Goal: Navigation & Orientation: Find specific page/section

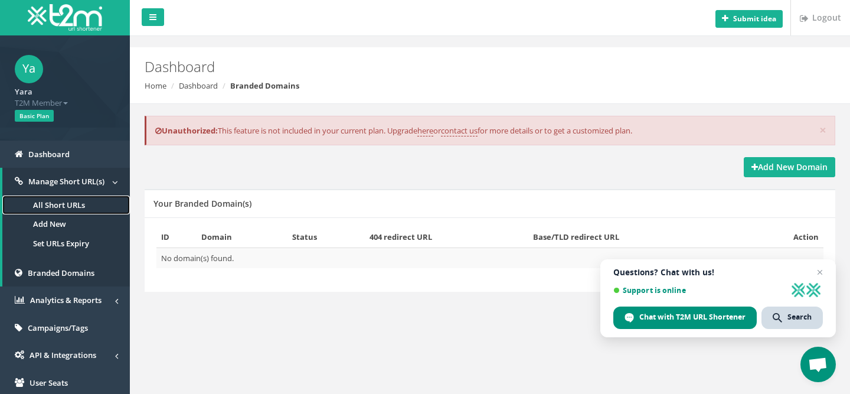
click at [86, 203] on link "All Short URLs" at bounding box center [65, 204] width 127 height 19
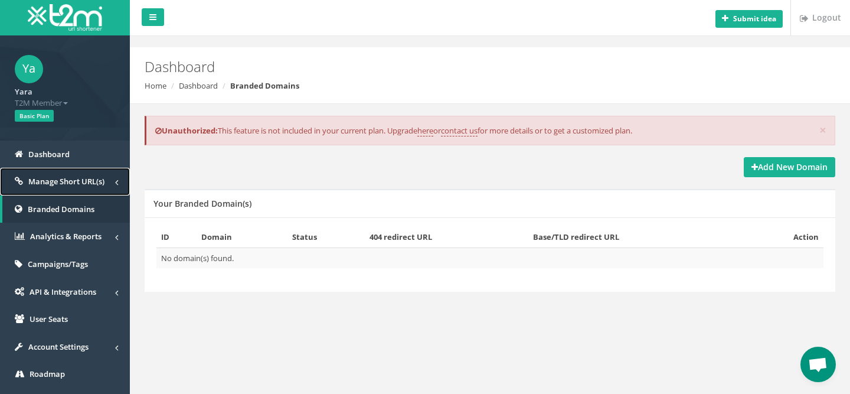
click at [102, 187] on link "Manage Short URL(s)" at bounding box center [65, 182] width 130 height 28
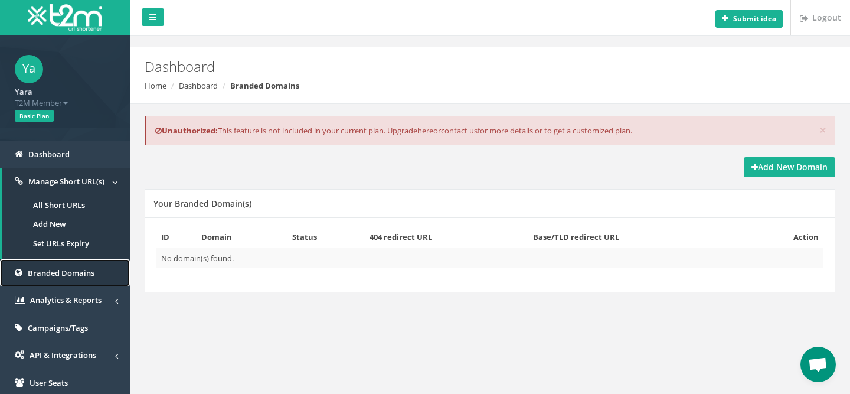
click at [91, 273] on span "Branded Domains" at bounding box center [61, 272] width 67 height 11
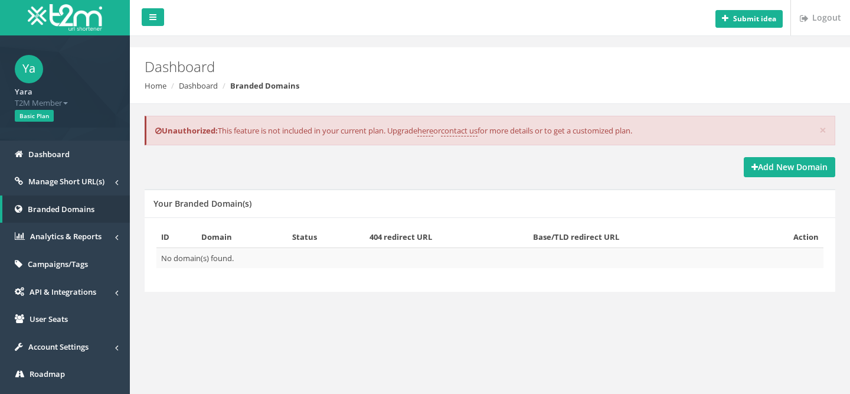
click at [33, 112] on span "Basic Plan" at bounding box center [34, 116] width 39 height 12
click at [33, 149] on span "Dashboard" at bounding box center [48, 154] width 41 height 11
